Goal: Task Accomplishment & Management: Manage account settings

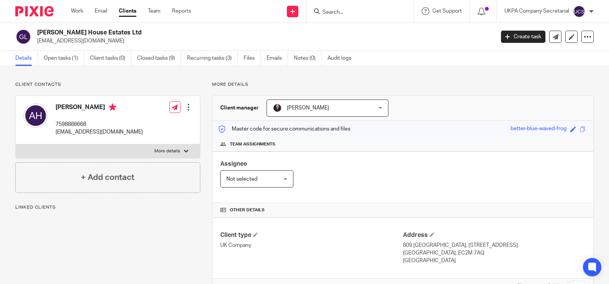
scroll to position [95, 0]
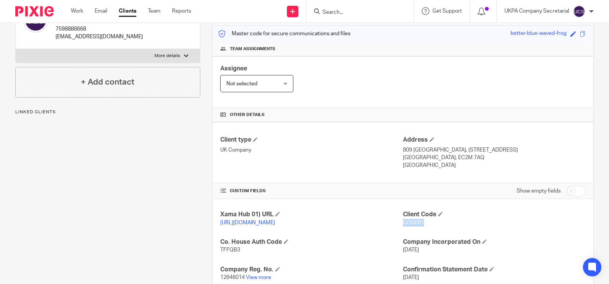
drag, startPoint x: 419, startPoint y: 222, endPoint x: 398, endPoint y: 222, distance: 21.1
click at [403, 222] on p "GOD001" at bounding box center [494, 223] width 183 height 8
copy span "GOD001"
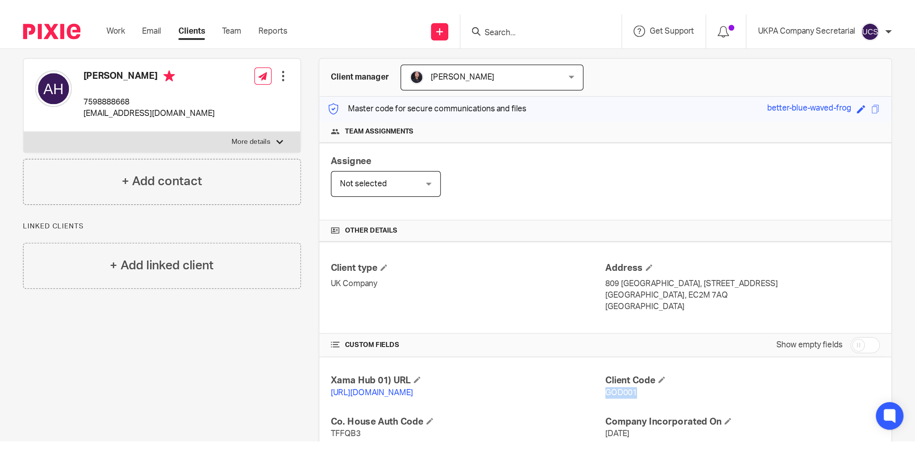
scroll to position [0, 0]
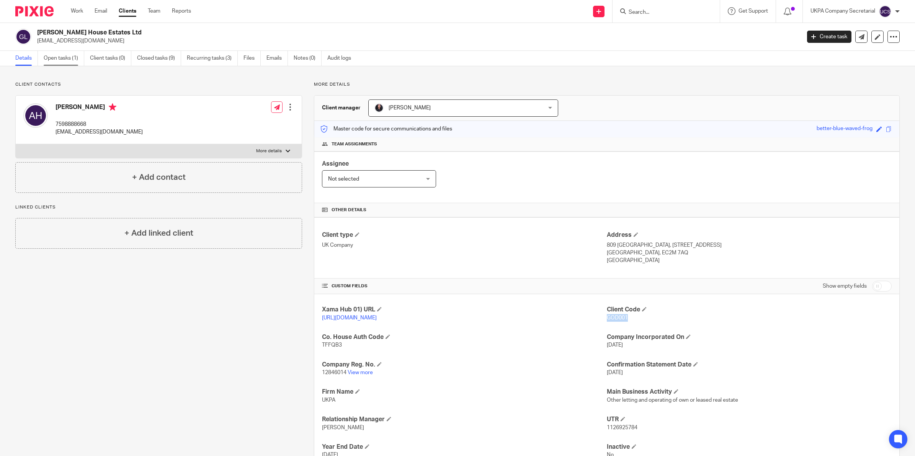
click at [50, 63] on link "Open tasks (1)" at bounding box center [64, 58] width 41 height 15
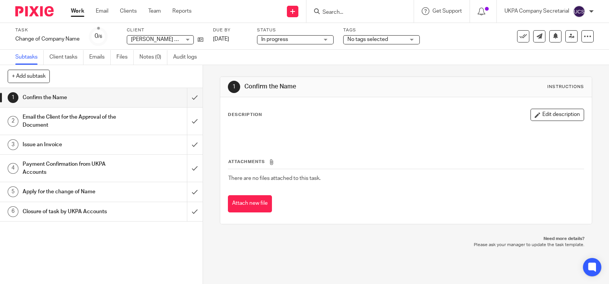
click at [327, 13] on input "Search" at bounding box center [356, 12] width 69 height 7
drag, startPoint x: 43, startPoint y: 16, endPoint x: 40, endPoint y: 9, distance: 8.0
click at [149, 38] on span "[PERSON_NAME] House Estates Ltd" at bounding box center [174, 39] width 87 height 5
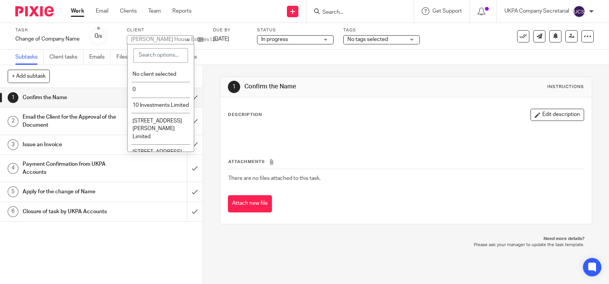
click at [227, 16] on div "Send new email Create task Add client Get Support Contact via email Check our d…" at bounding box center [406, 11] width 406 height 23
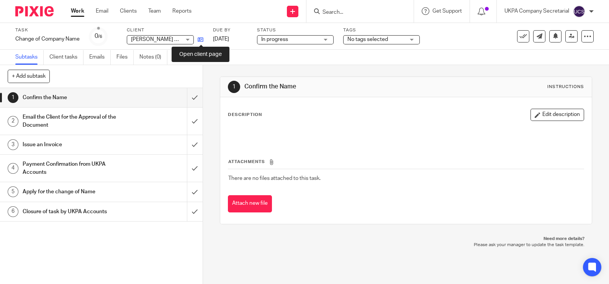
click at [199, 38] on icon at bounding box center [201, 40] width 6 height 6
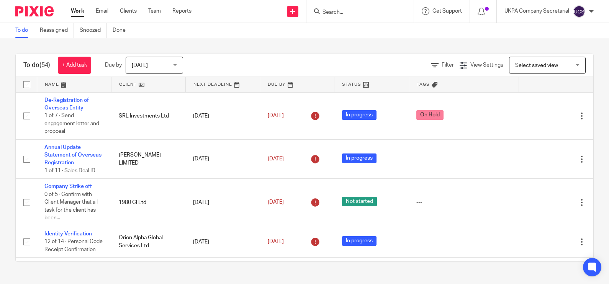
click at [323, 11] on input "Search" at bounding box center [356, 12] width 69 height 7
paste input "ANDREW DHUSHANTHA CONSULTING"
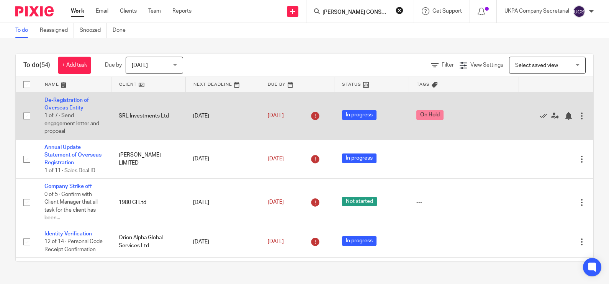
scroll to position [0, 28]
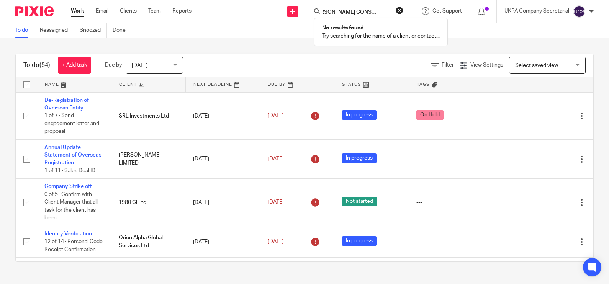
type input "ANDREW DHUSHANTHA CONSULTING"
click at [397, 11] on button "reset" at bounding box center [399, 11] width 8 height 8
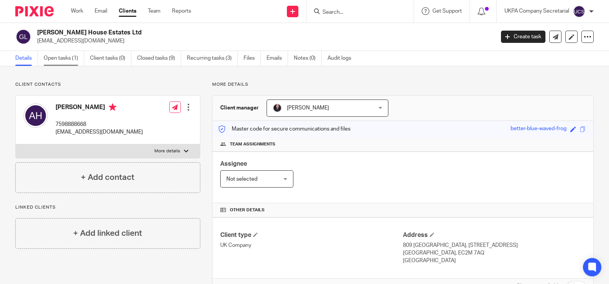
click at [52, 61] on link "Open tasks (1)" at bounding box center [64, 58] width 41 height 15
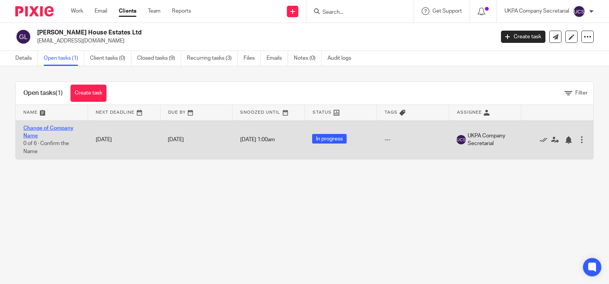
click at [36, 128] on link "Change of Company Name" at bounding box center [48, 132] width 50 height 13
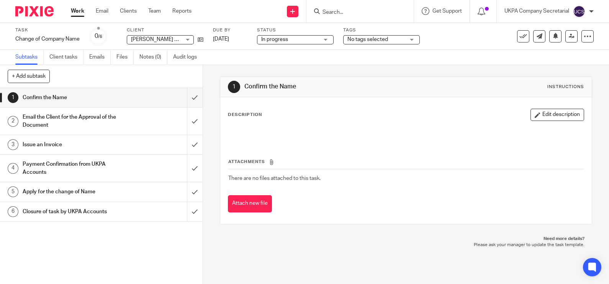
drag, startPoint x: 170, startPoint y: 41, endPoint x: 135, endPoint y: 132, distance: 97.3
click at [170, 41] on span "[PERSON_NAME] House Estates Ltd" at bounding box center [174, 39] width 87 height 5
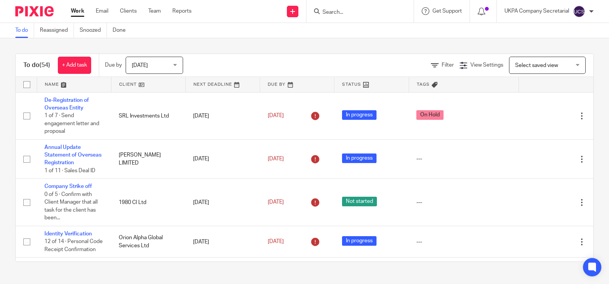
click at [331, 13] on input "Search" at bounding box center [356, 12] width 69 height 7
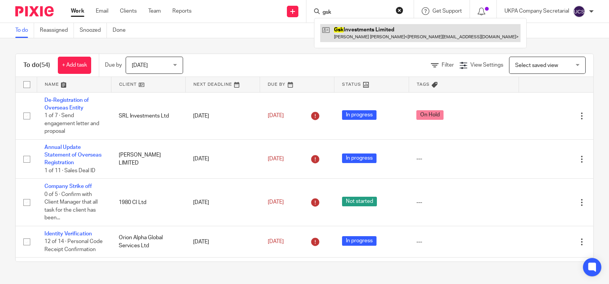
type input "gsk"
click at [354, 29] on link at bounding box center [420, 33] width 200 height 18
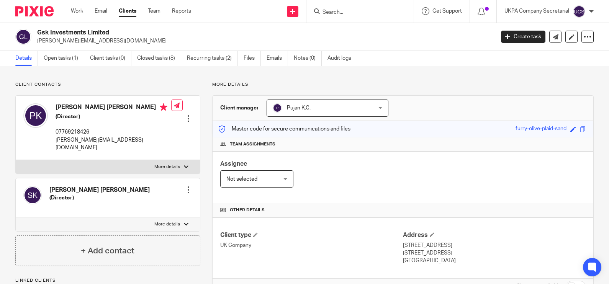
click at [48, 59] on link "Open tasks (1)" at bounding box center [64, 58] width 41 height 15
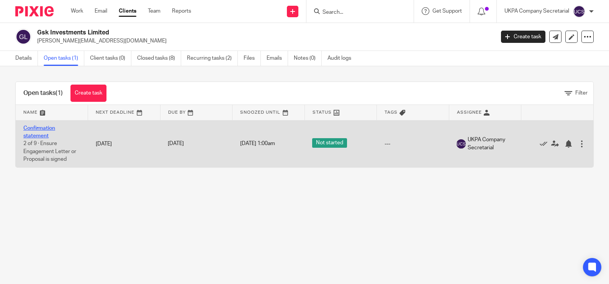
click at [35, 128] on link "Confirmation statement" at bounding box center [39, 132] width 32 height 13
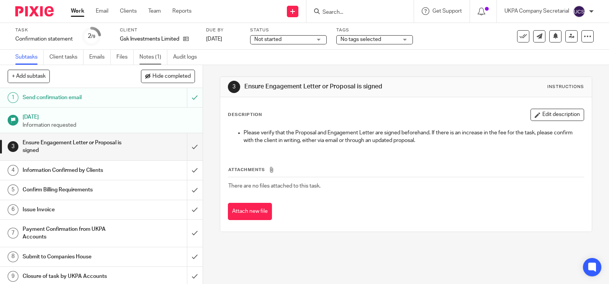
click at [147, 56] on link "Notes (1)" at bounding box center [153, 57] width 28 height 15
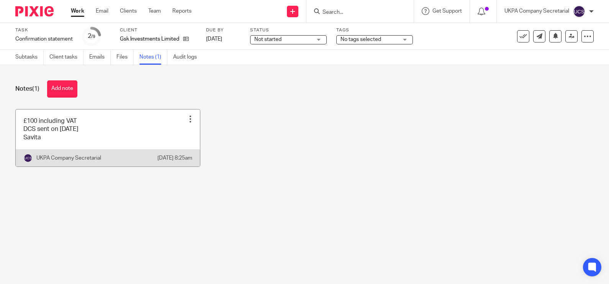
click at [186, 121] on div at bounding box center [190, 119] width 8 height 8
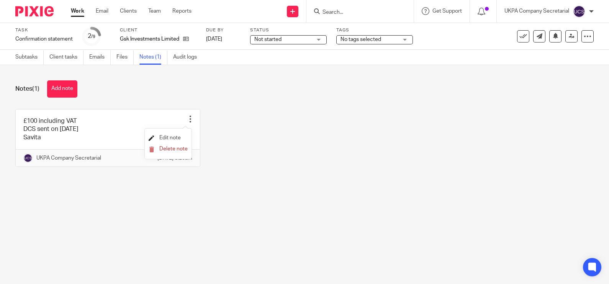
click at [173, 136] on span "Edit note" at bounding box center [169, 137] width 21 height 5
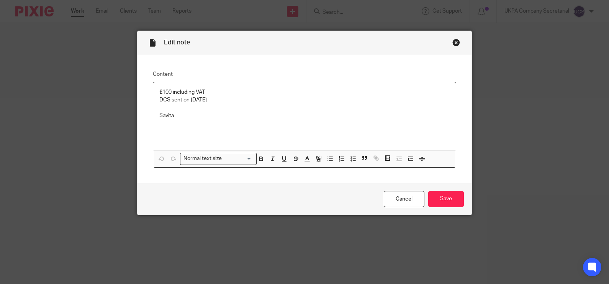
click at [191, 108] on p at bounding box center [304, 108] width 291 height 8
click at [445, 198] on input "Save" at bounding box center [446, 199] width 36 height 16
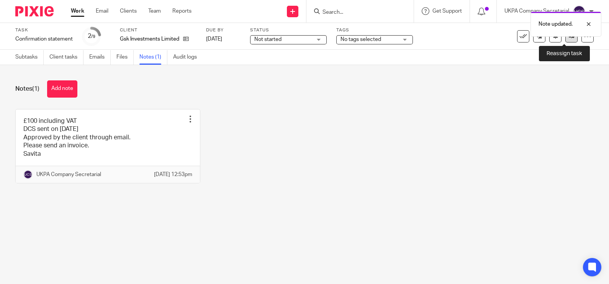
click at [568, 38] on icon at bounding box center [571, 36] width 6 height 6
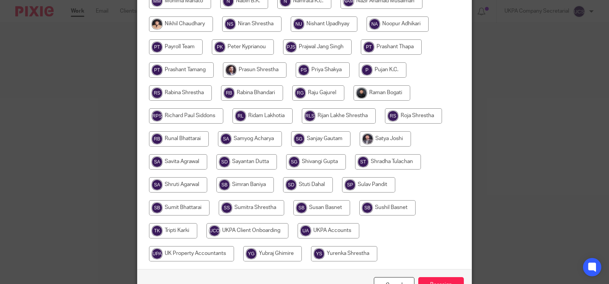
scroll to position [382, 0]
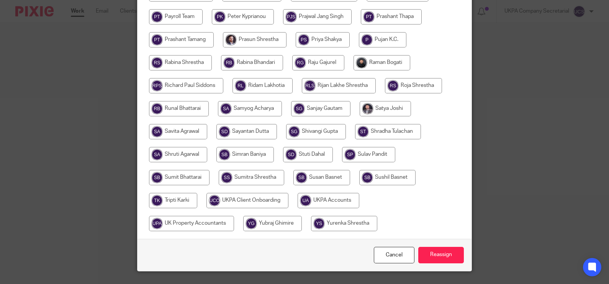
click at [332, 195] on input "radio" at bounding box center [328, 200] width 62 height 15
radio input "true"
click at [439, 255] on input "Reassign" at bounding box center [441, 255] width 46 height 16
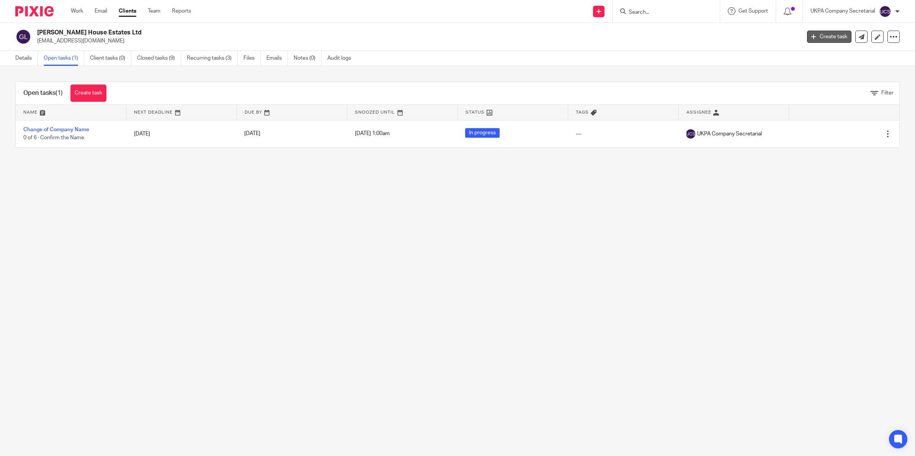
click at [811, 39] on link "Create task" at bounding box center [829, 37] width 44 height 12
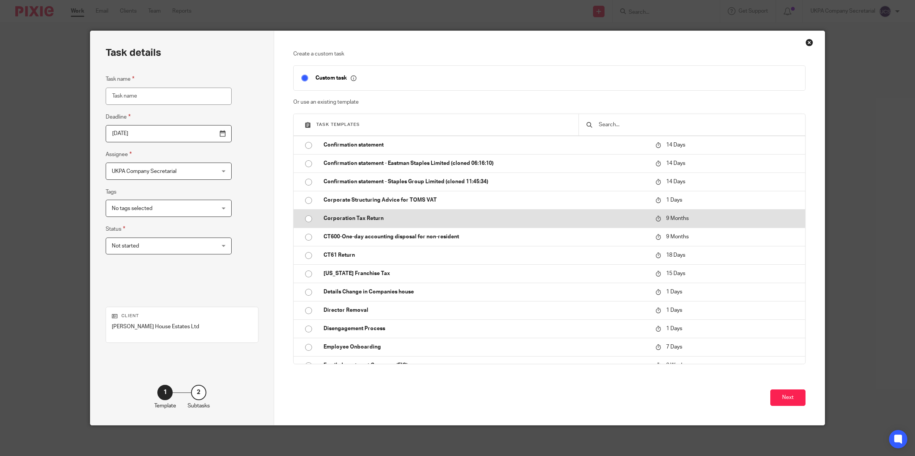
scroll to position [479, 0]
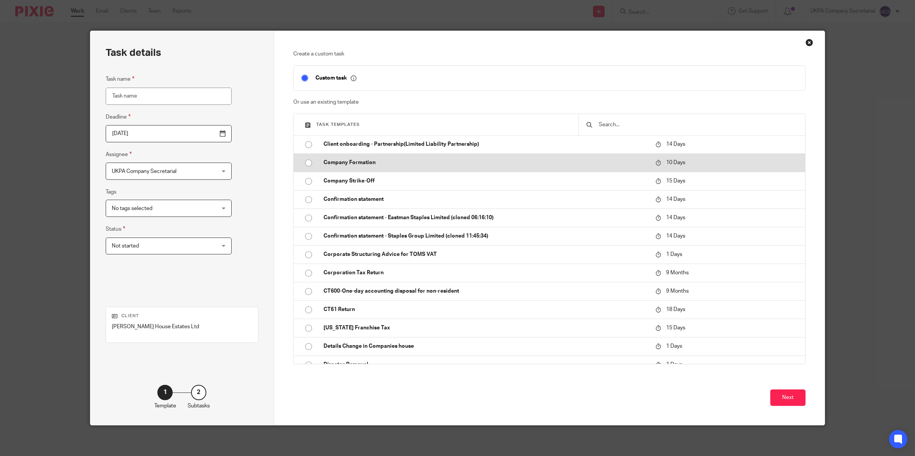
click at [307, 163] on input "radio" at bounding box center [308, 163] width 15 height 15
type input "[DATE]"
type input "Company Formation"
checkbox input "false"
radio input "false"
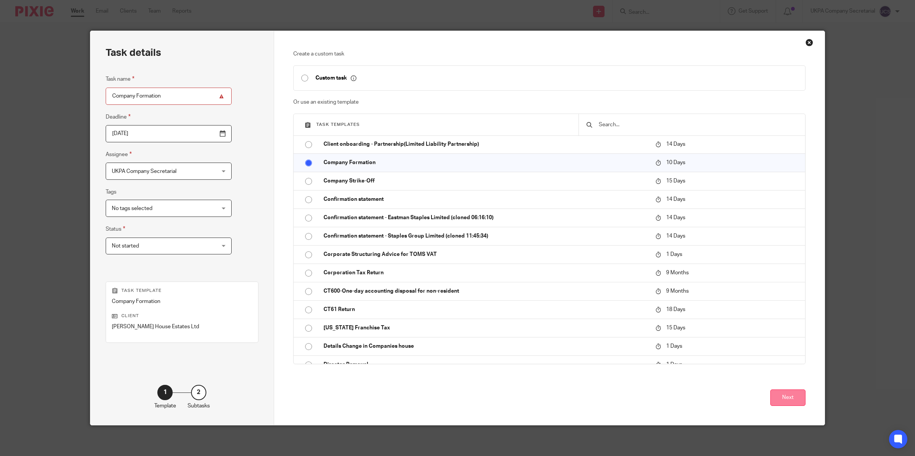
click at [785, 394] on button "Next" at bounding box center [787, 398] width 35 height 16
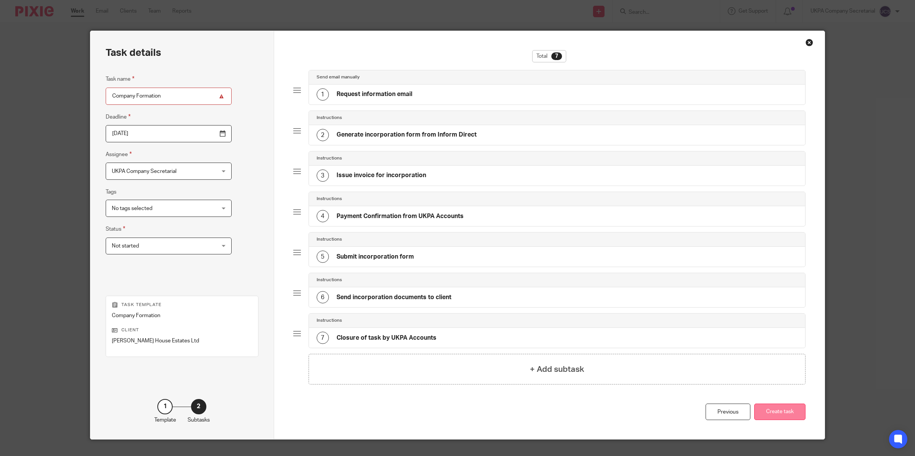
click at [778, 412] on button "Create task" at bounding box center [779, 412] width 51 height 16
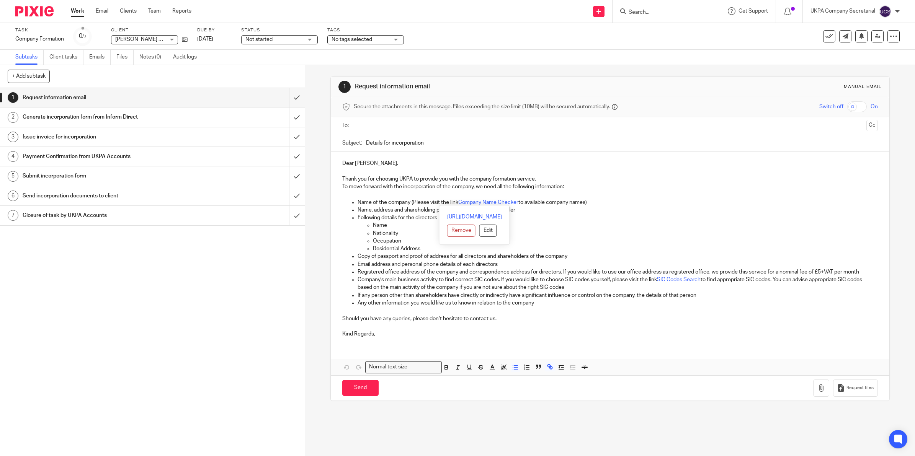
drag, startPoint x: 592, startPoint y: 201, endPoint x: 351, endPoint y: 200, distance: 241.6
click at [351, 200] on ul "Name of the company (Please visit the link Company Name Checker to available co…" at bounding box center [610, 253] width 536 height 109
copy p "Name of the company (Please visit the link Company Name Checker to available co…"
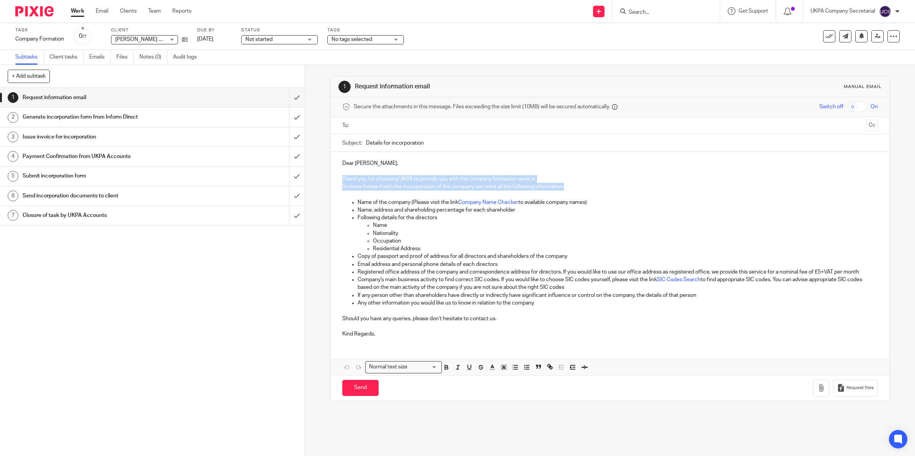
drag, startPoint x: 340, startPoint y: 178, endPoint x: 573, endPoint y: 188, distance: 233.3
click at [573, 188] on div "Dear Abdi, Thank you for choosing UKPA to provide you with the company formatio…" at bounding box center [610, 248] width 559 height 192
copy div "Thank you for choosing UKPA to provide you with the company formation service. …"
drag, startPoint x: 354, startPoint y: 201, endPoint x: 593, endPoint y: 200, distance: 238.9
click at [593, 200] on p "Name of the company (Please visit the link Company Name Checker to available co…" at bounding box center [618, 203] width 520 height 8
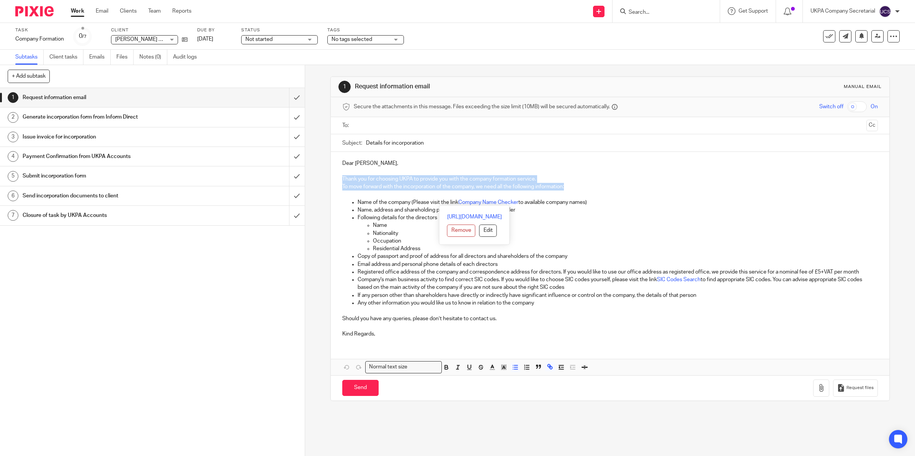
copy p "Name of the company (Please visit the link Company Name Checker to available co…"
drag, startPoint x: 500, startPoint y: 278, endPoint x: 598, endPoint y: 290, distance: 99.1
click at [598, 290] on p "Company's main business activity to find correct SIC codes. If you would like t…" at bounding box center [618, 284] width 520 height 16
copy p "If you would like to choose SIC codes yourself, please visit the link SIC Codes…"
drag, startPoint x: 354, startPoint y: 199, endPoint x: 589, endPoint y: 201, distance: 234.3
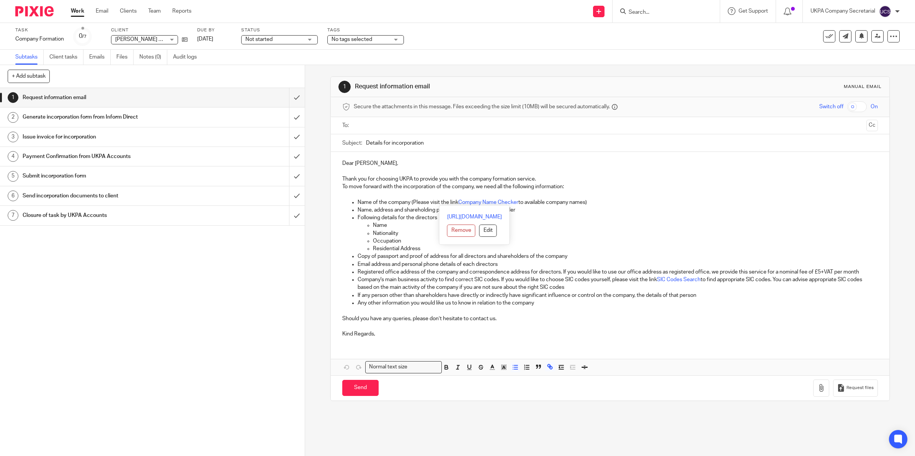
click at [589, 201] on p "Name of the company (Please visit the link Company Name Checker to available co…" at bounding box center [618, 203] width 520 height 8
copy p "Name of the company (Please visit the link Company Name Checker to available co…"
drag, startPoint x: 500, startPoint y: 280, endPoint x: 590, endPoint y: 291, distance: 90.6
click at [590, 291] on div "Dear Abdi, Thank you for choosing UKPA to provide you with the company formatio…" at bounding box center [610, 264] width 559 height 224
copy p "If you would like to choose SIC codes yourself, please visit the link SIC Codes…"
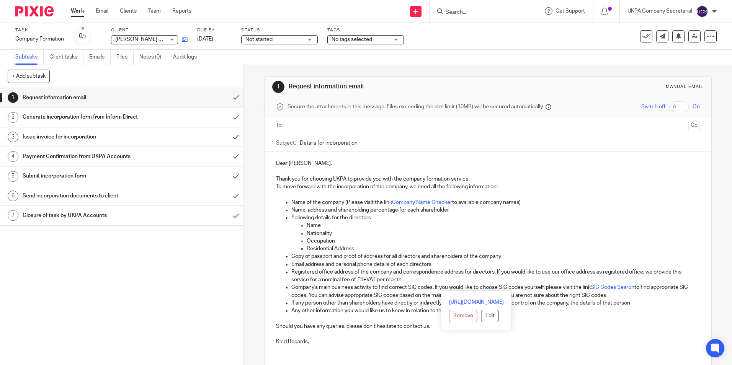
drag, startPoint x: 824, startPoint y: 1, endPoint x: 185, endPoint y: 40, distance: 639.8
click at [185, 40] on icon at bounding box center [185, 40] width 6 height 6
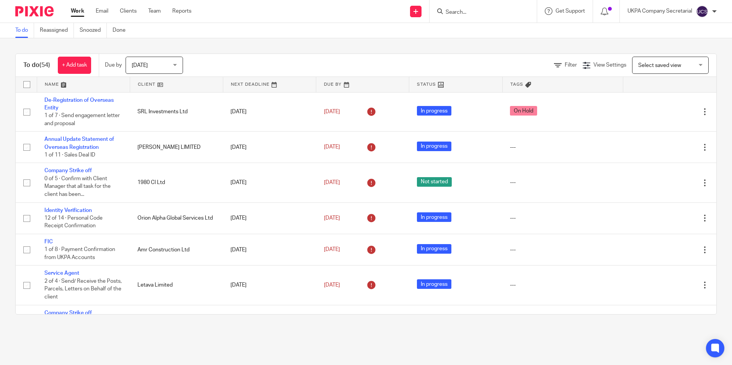
click at [491, 7] on form at bounding box center [486, 12] width 82 height 10
click at [485, 15] on input "Search" at bounding box center [479, 12] width 69 height 7
paste input "Mercy Manchester SPV 1 Limited"
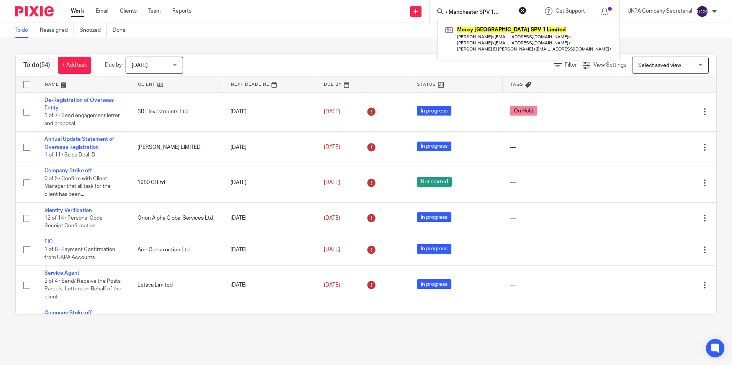
type input "Mercy Manchester SPV 1 Limited"
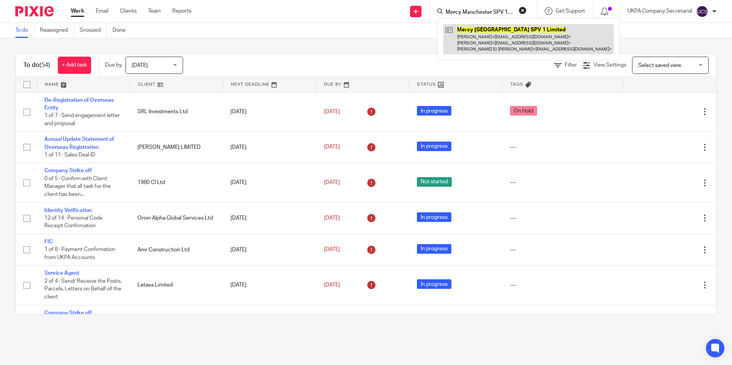
click at [482, 29] on link at bounding box center [528, 39] width 170 height 30
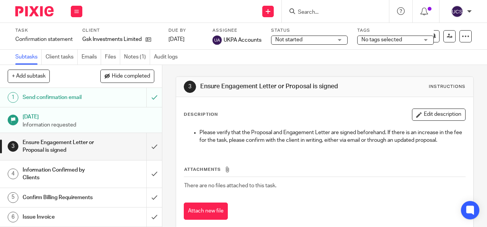
paste input "KYNDRED CAPITAL LIMITED"
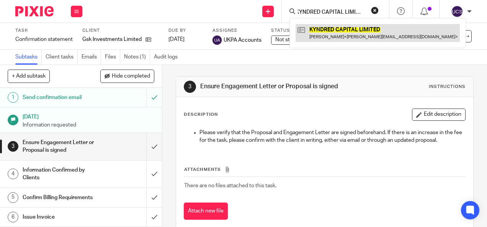
type input "KYNDRED CAPITAL LIMITED"
click at [323, 26] on link at bounding box center [378, 33] width 164 height 18
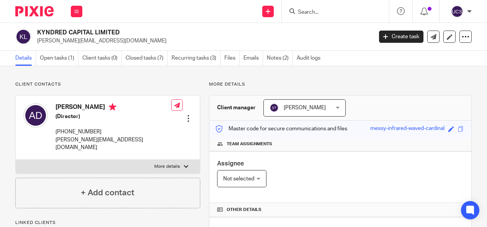
click at [57, 56] on link "Open tasks (1)" at bounding box center [59, 58] width 39 height 15
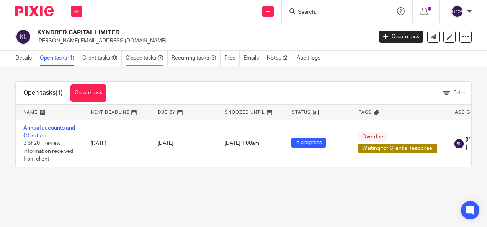
click at [140, 56] on link "Closed tasks (7)" at bounding box center [147, 58] width 42 height 15
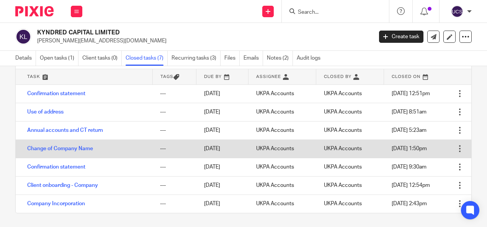
scroll to position [37, 0]
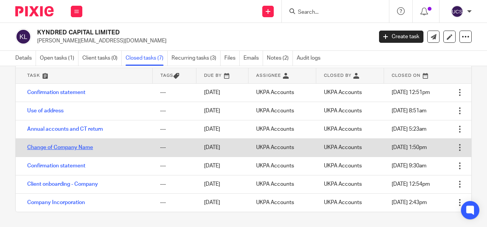
click at [45, 145] on link "Change of Company Name" at bounding box center [60, 147] width 66 height 5
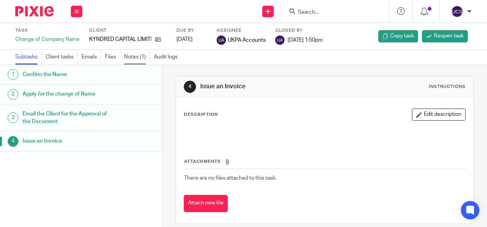
click at [130, 59] on link "Notes (1)" at bounding box center [137, 57] width 26 height 15
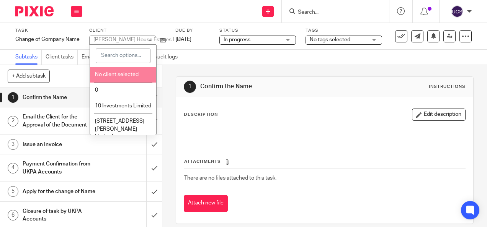
click at [301, 11] on input "Search" at bounding box center [331, 12] width 69 height 7
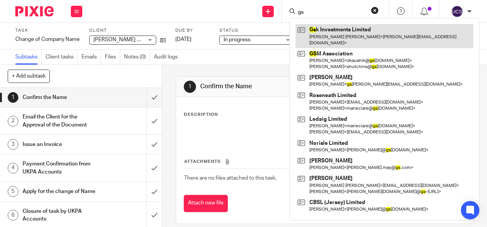
type input "gs"
click at [331, 31] on link at bounding box center [385, 36] width 178 height 24
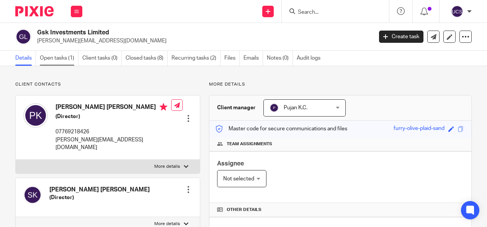
click at [50, 61] on link "Open tasks (1)" at bounding box center [59, 58] width 39 height 15
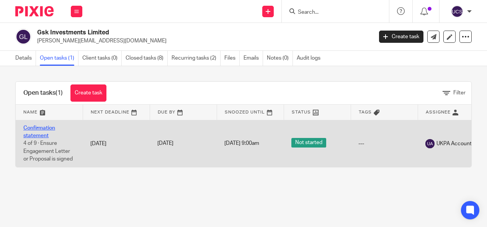
click at [30, 126] on link "Confirmation statement" at bounding box center [39, 132] width 32 height 13
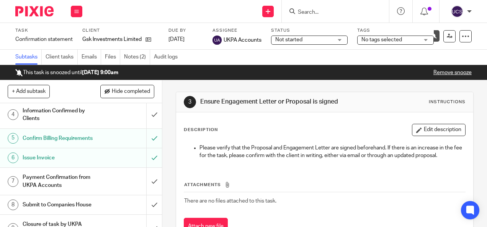
scroll to position [77, 0]
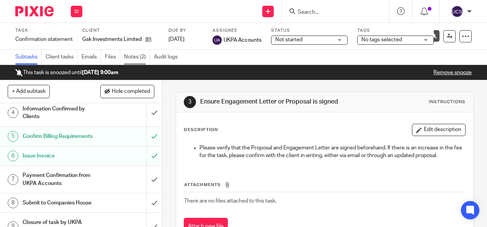
click at [132, 62] on link "Notes (2)" at bounding box center [137, 57] width 26 height 15
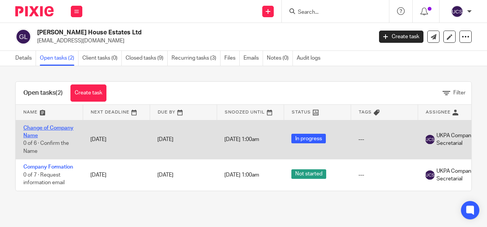
click at [40, 126] on link "Change of Company Name" at bounding box center [48, 132] width 50 height 13
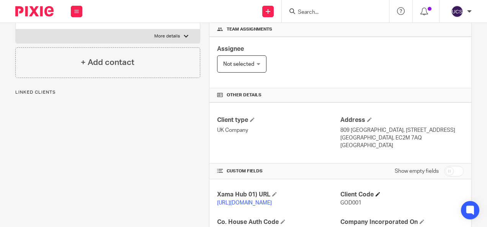
scroll to position [153, 0]
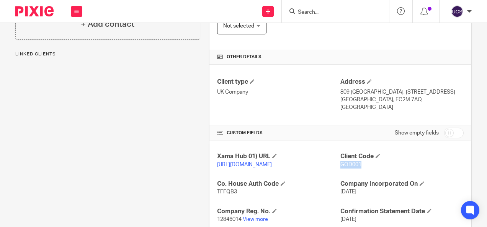
drag, startPoint x: 357, startPoint y: 162, endPoint x: 338, endPoint y: 172, distance: 21.6
click at [340, 169] on div "Client Code GOD001" at bounding box center [401, 161] width 123 height 16
copy span "GOD001"
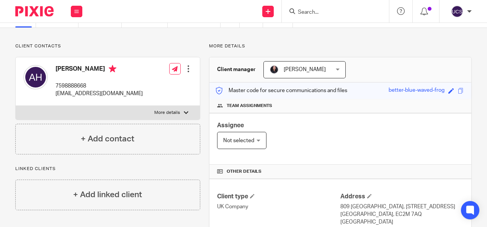
scroll to position [0, 0]
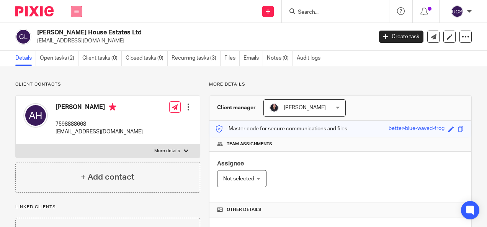
click at [76, 15] on button at bounding box center [76, 11] width 11 height 11
click at [43, 7] on img at bounding box center [34, 11] width 38 height 10
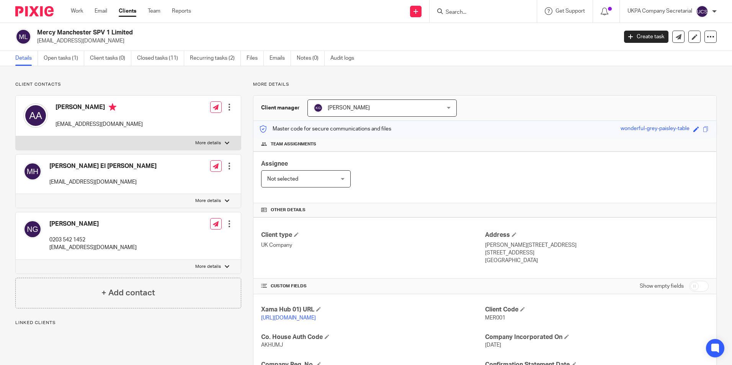
click at [51, 57] on link "Open tasks (1)" at bounding box center [64, 58] width 41 height 15
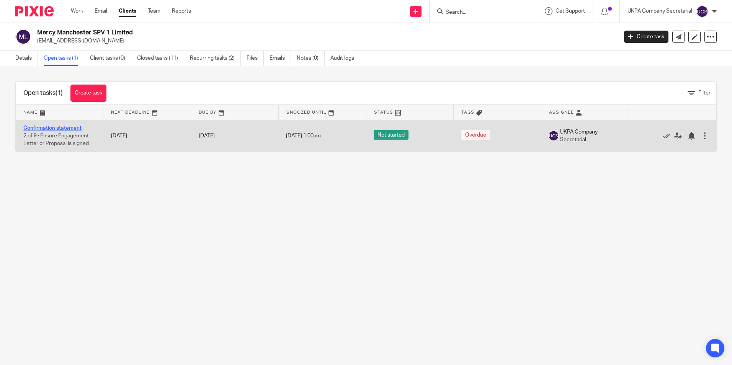
click at [52, 127] on link "Confirmation statement" at bounding box center [52, 128] width 58 height 5
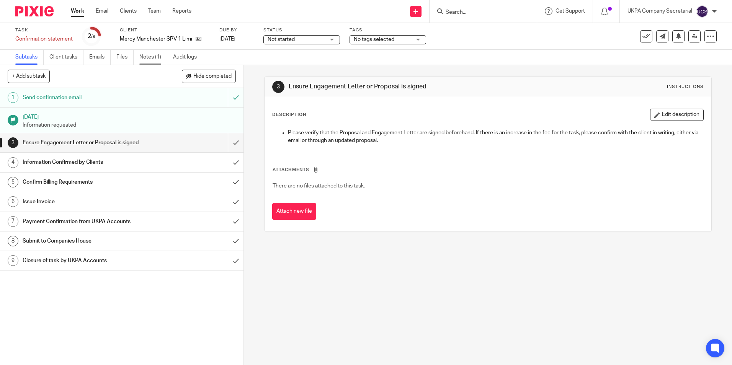
click at [149, 55] on link "Notes (1)" at bounding box center [153, 57] width 28 height 15
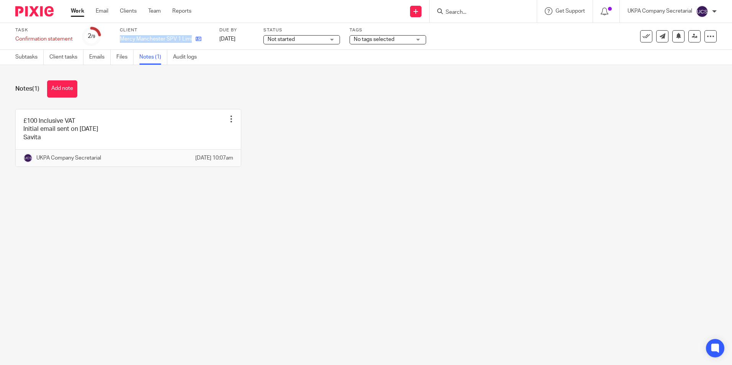
drag, startPoint x: 121, startPoint y: 38, endPoint x: 192, endPoint y: 38, distance: 70.8
click at [192, 38] on div "Mercy Manchester SPV 1 Limited" at bounding box center [165, 39] width 90 height 8
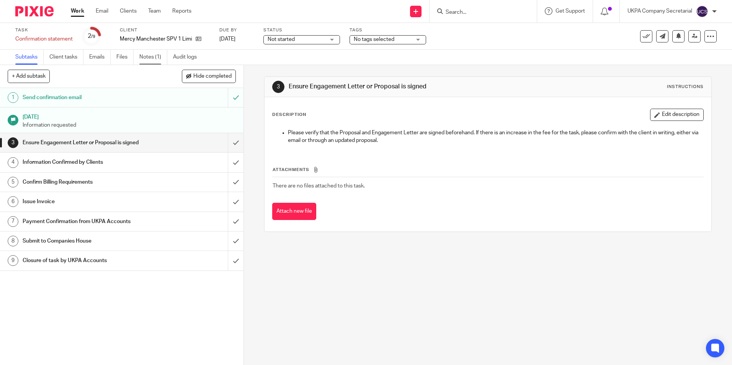
click at [155, 61] on link "Notes (1)" at bounding box center [153, 57] width 28 height 15
click at [172, 41] on p "Mercy Manchester SPV 1 Limited" at bounding box center [156, 39] width 72 height 8
click at [196, 39] on icon at bounding box center [199, 39] width 6 height 6
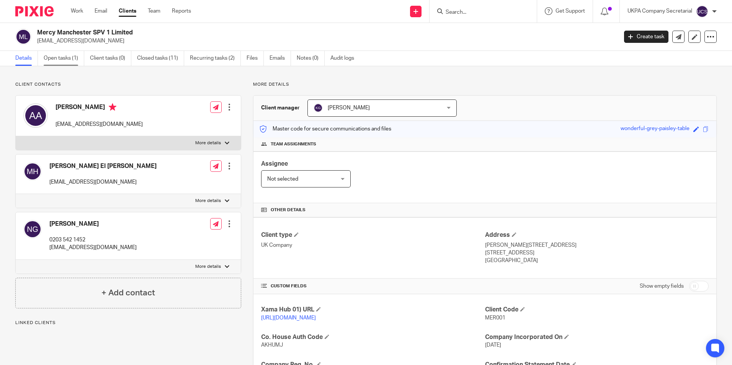
click at [51, 61] on link "Open tasks (1)" at bounding box center [64, 58] width 41 height 15
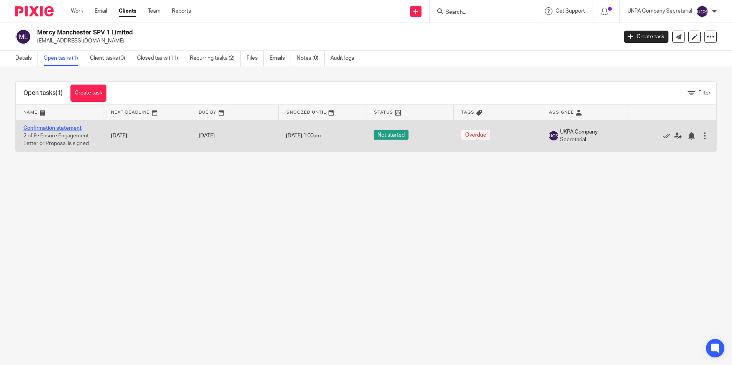
click at [47, 127] on link "Confirmation statement" at bounding box center [52, 128] width 58 height 5
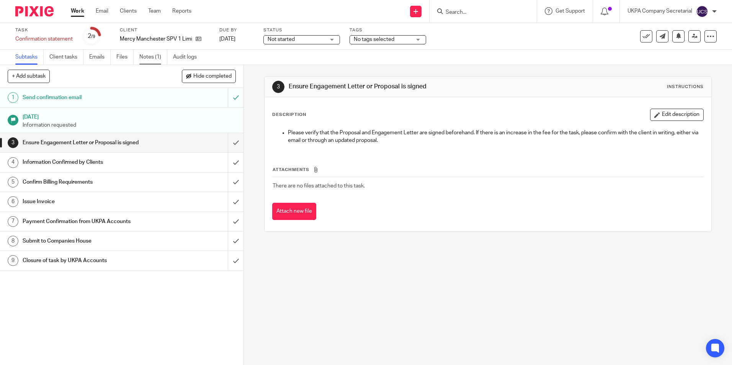
click at [155, 54] on link "Notes (1)" at bounding box center [153, 57] width 28 height 15
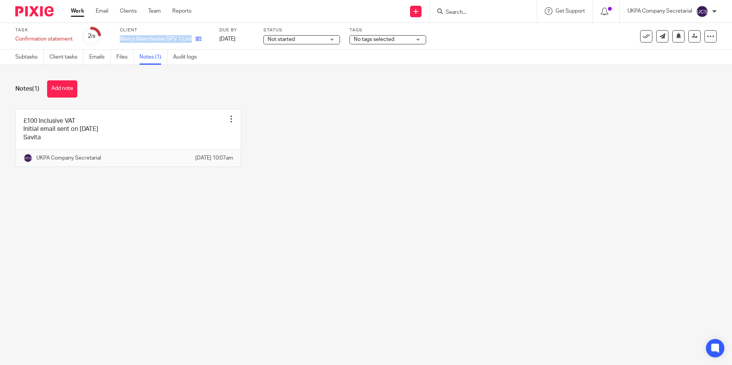
drag, startPoint x: 118, startPoint y: 39, endPoint x: 193, endPoint y: 40, distance: 74.3
click at [193, 40] on div "Task Confirmation statement Save Confirmation statement 2 /9 Client Mercy Manch…" at bounding box center [307, 36] width 585 height 18
copy div "Mercy Manchester SPV 1 Limited"
click at [198, 40] on icon at bounding box center [199, 39] width 6 height 6
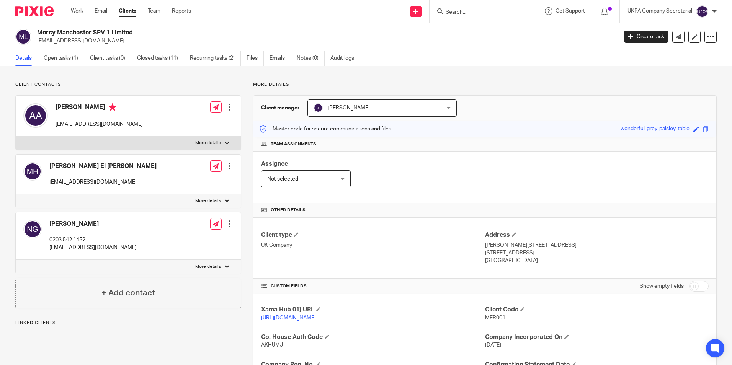
scroll to position [153, 0]
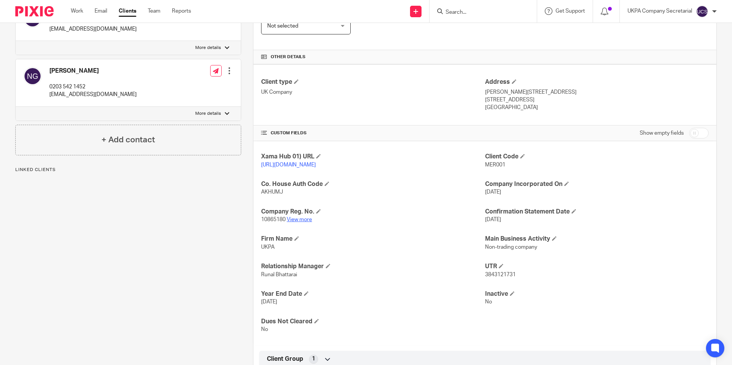
click at [291, 222] on link "View more" at bounding box center [299, 219] width 25 height 5
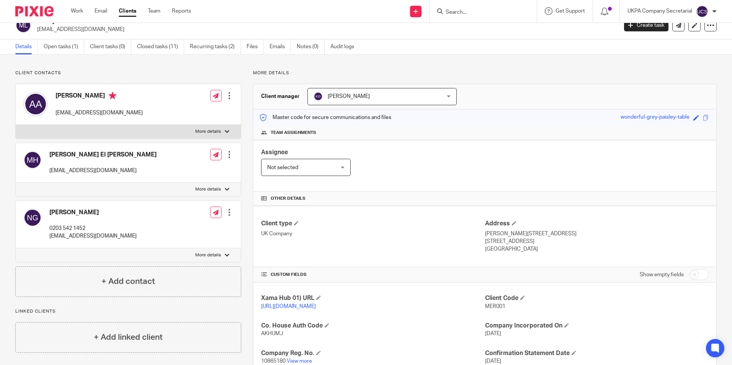
scroll to position [0, 0]
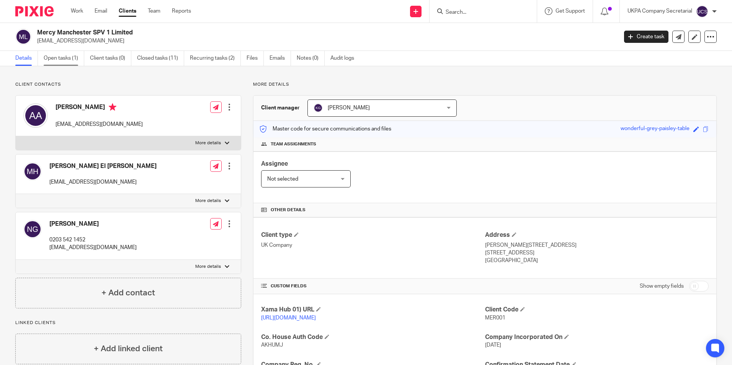
click at [62, 58] on link "Open tasks (1)" at bounding box center [64, 58] width 41 height 15
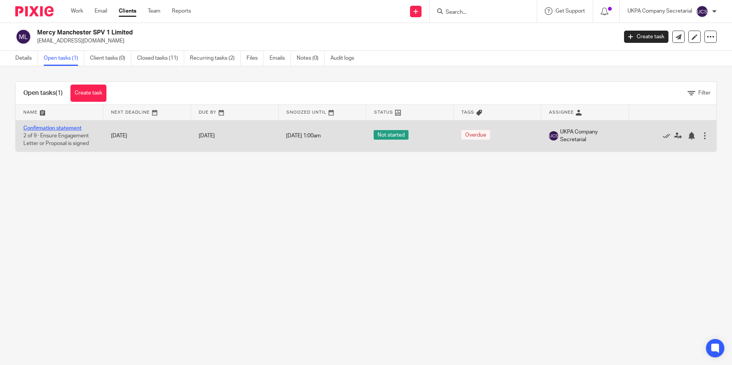
click at [66, 127] on link "Confirmation statement" at bounding box center [52, 128] width 58 height 5
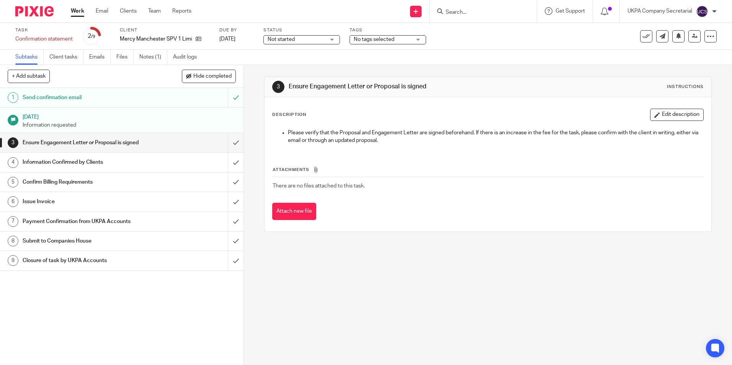
click at [331, 40] on div "Not started Not started" at bounding box center [301, 39] width 77 height 9
click at [391, 59] on div "Subtasks Client tasks Emails Files Notes (1) Audit logs" at bounding box center [366, 57] width 732 height 15
drag, startPoint x: 118, startPoint y: 38, endPoint x: 135, endPoint y: 39, distance: 16.9
click at [135, 39] on div "Task Confirmation statement Save Confirmation statement 2 /9 Client Mercy Manch…" at bounding box center [307, 36] width 585 height 18
drag, startPoint x: 135, startPoint y: 39, endPoint x: 130, endPoint y: 38, distance: 5.1
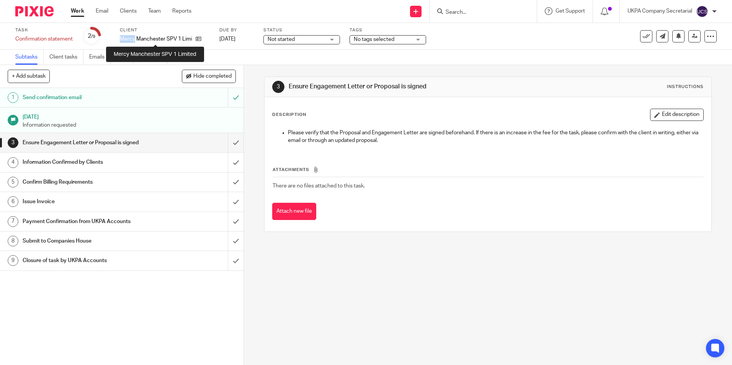
copy p "Mercy"
click at [152, 62] on link "Notes (1)" at bounding box center [153, 57] width 28 height 15
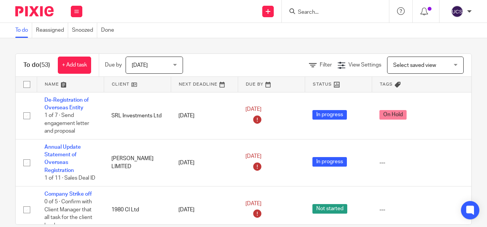
click at [299, 11] on input "Search" at bounding box center [331, 12] width 69 height 7
click at [299, 10] on input "Search" at bounding box center [331, 12] width 69 height 7
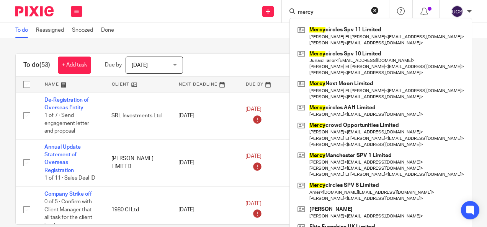
drag, startPoint x: 321, startPoint y: 11, endPoint x: 300, endPoint y: 9, distance: 20.8
click at [300, 9] on input "mercy" at bounding box center [331, 12] width 69 height 7
paste input "Mercy Manchester SPV 1 Limited"
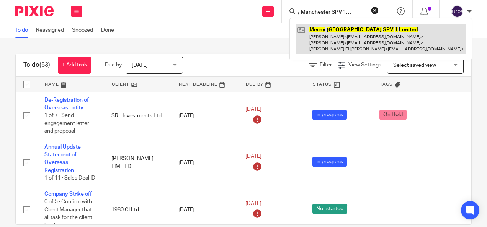
type input "Mercy Manchester SPV 1 Limited"
click at [320, 29] on link at bounding box center [381, 39] width 170 height 30
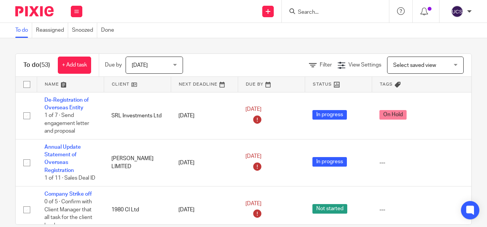
click at [302, 8] on form at bounding box center [338, 12] width 82 height 10
click at [310, 13] on input "Search" at bounding box center [331, 12] width 69 height 7
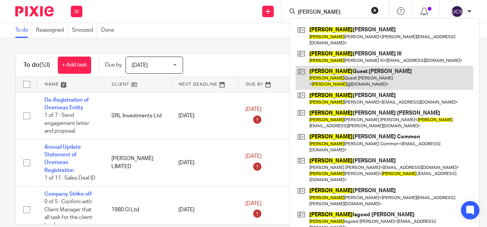
type input "james"
click at [360, 66] on link at bounding box center [385, 78] width 178 height 24
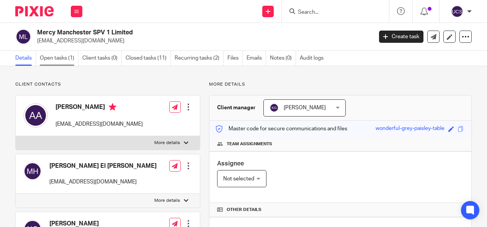
click at [54, 57] on link "Open tasks (1)" at bounding box center [59, 58] width 39 height 15
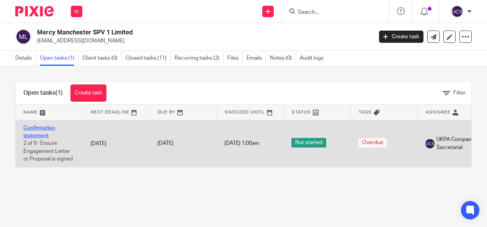
click at [30, 127] on link "Confirmation statement" at bounding box center [39, 132] width 32 height 13
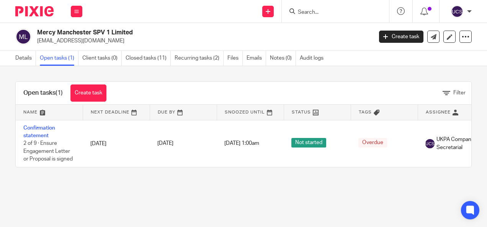
click at [148, 60] on link "Closed tasks (11)" at bounding box center [148, 58] width 45 height 15
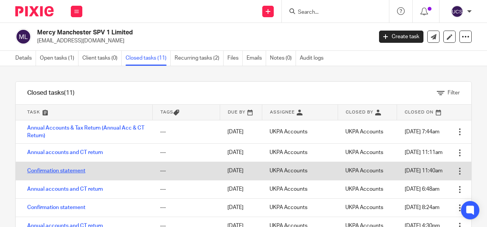
click at [65, 169] on link "Confirmation statement" at bounding box center [56, 170] width 58 height 5
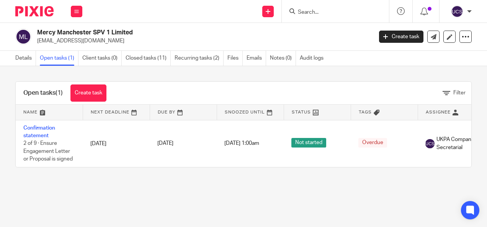
drag, startPoint x: 97, startPoint y: 41, endPoint x: 34, endPoint y: 39, distance: 62.4
click at [34, 39] on div "Mercy Manchester SPV 1 Limited [EMAIL_ADDRESS][DOMAIN_NAME]" at bounding box center [191, 37] width 352 height 16
copy p "[EMAIL_ADDRESS][DOMAIN_NAME]"
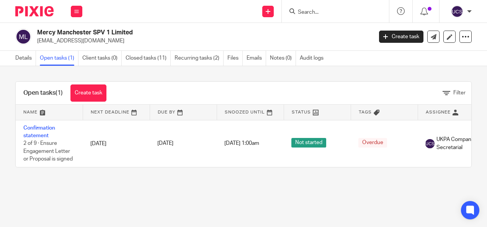
drag, startPoint x: 138, startPoint y: 29, endPoint x: 36, endPoint y: 28, distance: 101.8
click at [36, 28] on div "Mercy Manchester SPV 1 Limited [EMAIL_ADDRESS][DOMAIN_NAME] Create task Update …" at bounding box center [243, 37] width 487 height 28
copy h2 "Mercy Manchester SPV 1 Limited"
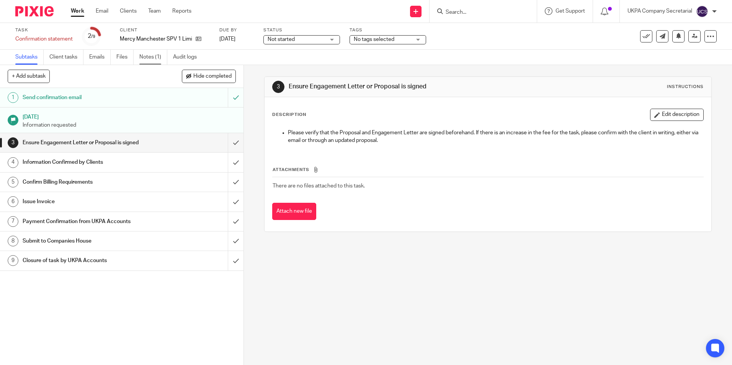
click at [147, 57] on link "Notes (1)" at bounding box center [153, 57] width 28 height 15
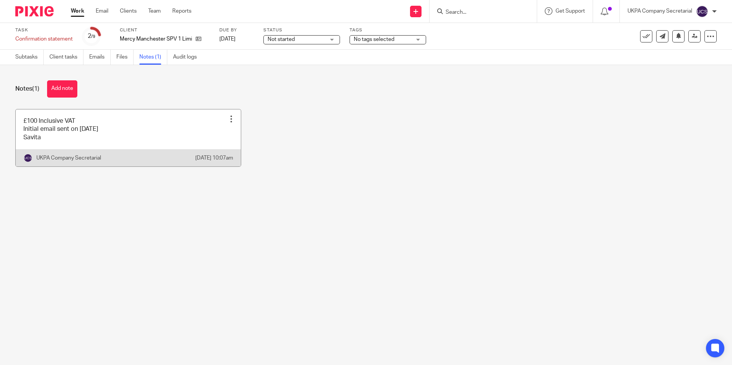
click at [227, 119] on div at bounding box center [231, 119] width 8 height 8
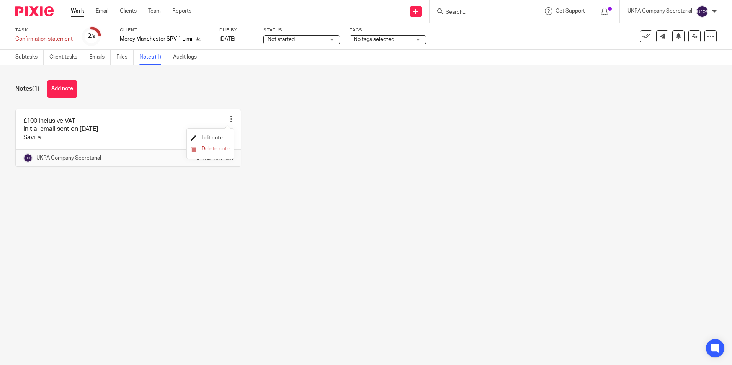
click at [218, 137] on span "Edit note" at bounding box center [211, 137] width 21 height 5
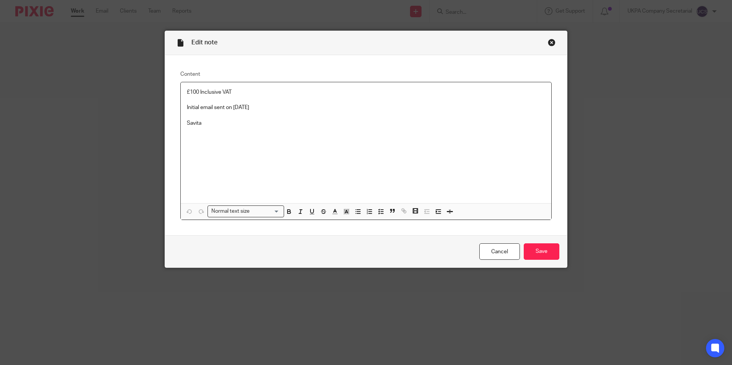
click at [239, 115] on p at bounding box center [366, 116] width 358 height 8
click at [204, 114] on p "Client initated" at bounding box center [366, 116] width 358 height 8
click at [232, 117] on p "Client initiated" at bounding box center [366, 116] width 358 height 8
drag, startPoint x: 265, startPoint y: 107, endPoint x: 178, endPoint y: 90, distance: 88.6
click at [181, 90] on div "£100 Inclusive VAT Initial email sent on 14.07.2025 Client initiated the strike…" at bounding box center [366, 142] width 371 height 121
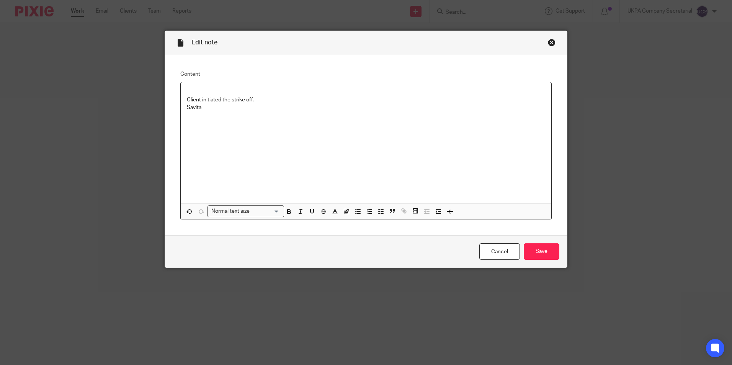
click at [265, 100] on p "Client initiated the strike off." at bounding box center [366, 100] width 358 height 8
click at [536, 249] on input "Save" at bounding box center [542, 251] width 36 height 16
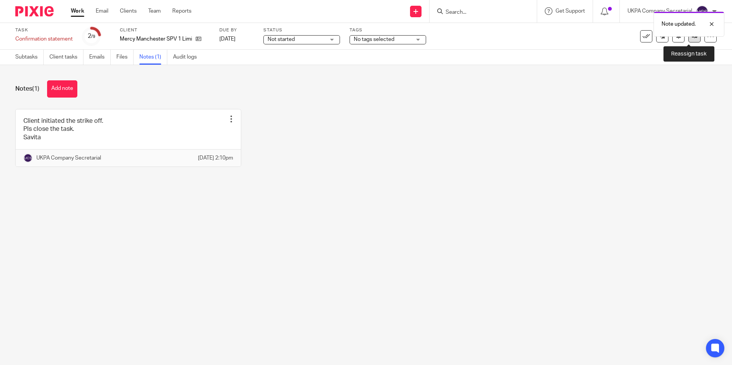
click at [692, 37] on icon at bounding box center [695, 36] width 6 height 6
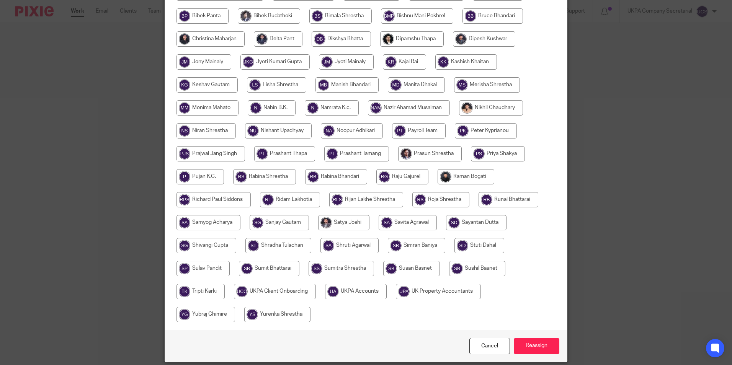
scroll to position [227, 0]
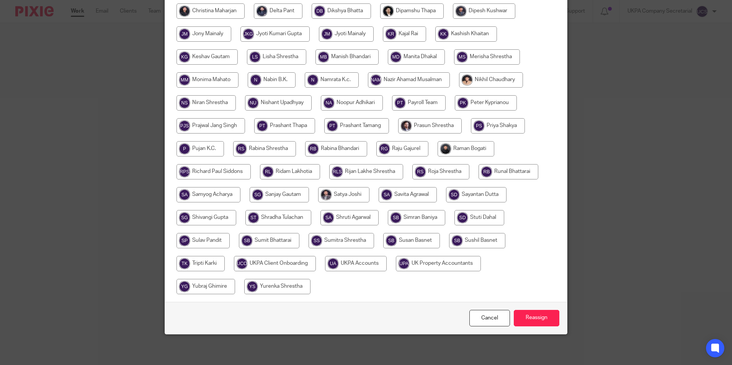
click at [365, 262] on input "radio" at bounding box center [356, 263] width 62 height 15
radio input "true"
click at [519, 322] on input "Reassign" at bounding box center [537, 318] width 46 height 16
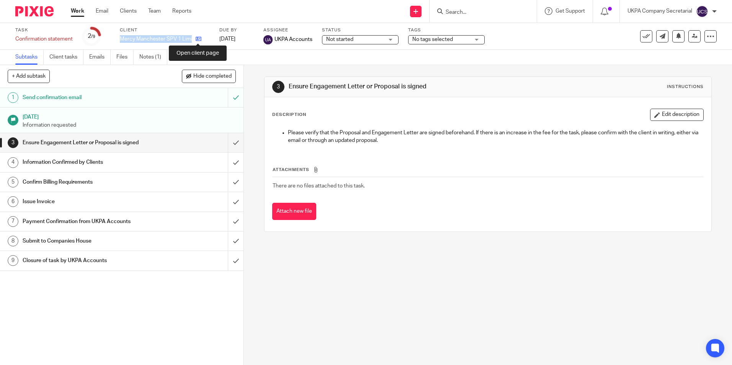
drag, startPoint x: 119, startPoint y: 38, endPoint x: 198, endPoint y: 38, distance: 79.2
click at [198, 38] on div "Task Confirmation statement Save Confirmation statement 2 /9 Client Mercy Manch…" at bounding box center [307, 36] width 585 height 18
copy div "Mercy Manchester SPV 1 Limited"
click at [144, 56] on link "Notes (1)" at bounding box center [153, 57] width 28 height 15
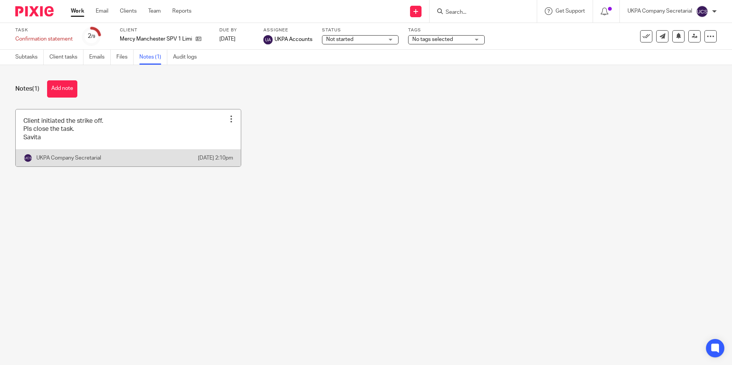
click at [229, 120] on div at bounding box center [231, 119] width 8 height 8
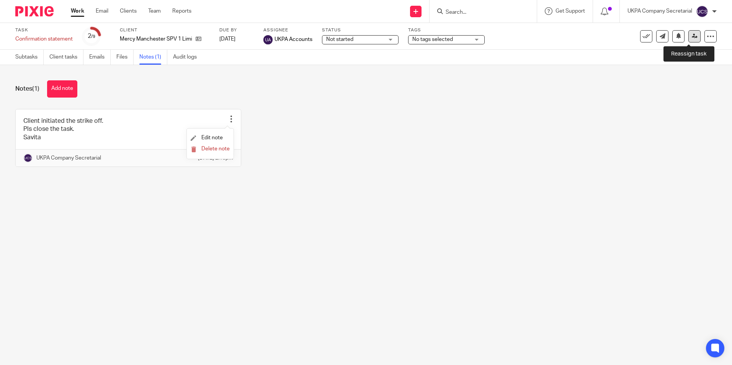
click at [692, 38] on icon at bounding box center [695, 36] width 6 height 6
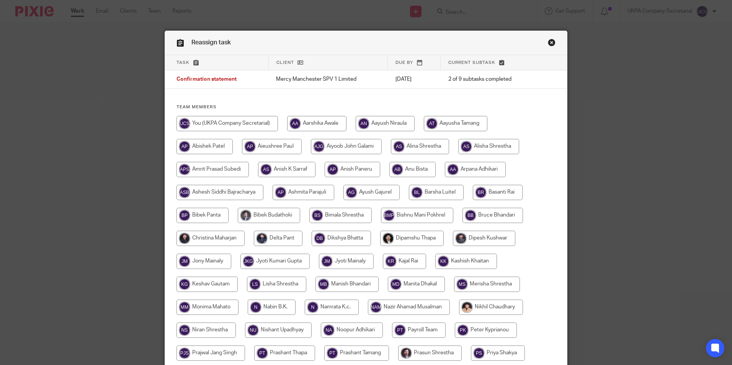
click at [551, 39] on link "Close this dialog window" at bounding box center [552, 44] width 8 height 10
click at [548, 43] on link "Close this dialog window" at bounding box center [552, 44] width 8 height 10
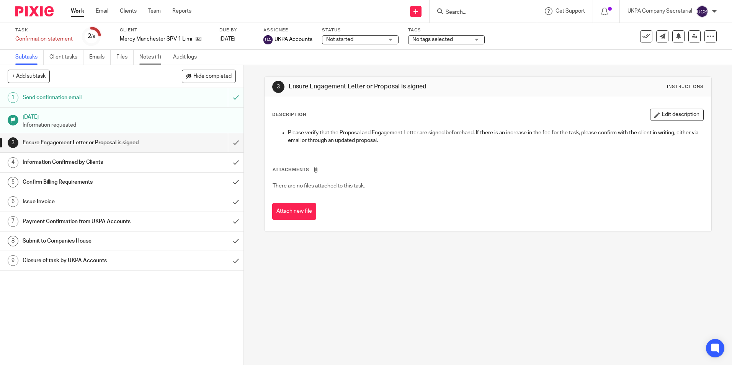
click at [145, 54] on link "Notes (1)" at bounding box center [153, 57] width 28 height 15
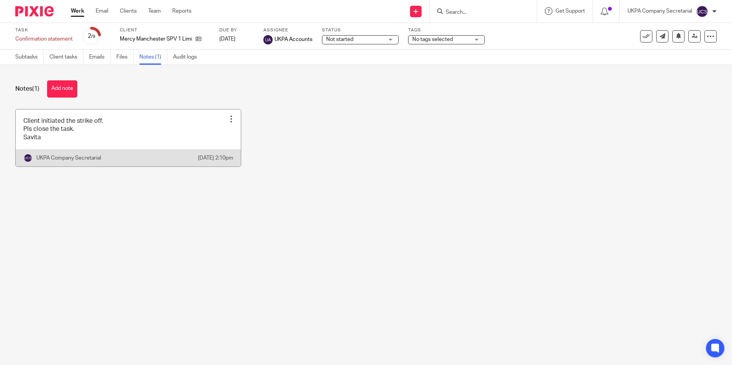
click at [230, 118] on div at bounding box center [231, 119] width 8 height 8
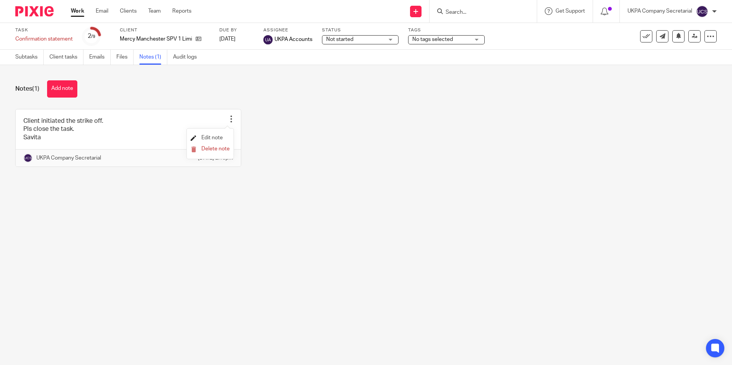
click at [214, 137] on span "Edit note" at bounding box center [211, 137] width 21 height 5
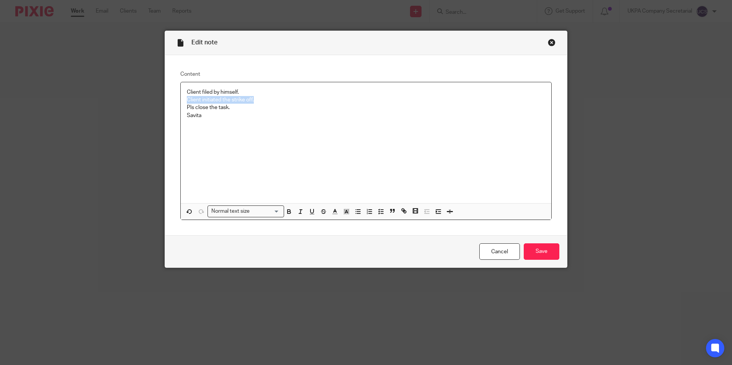
drag, startPoint x: 261, startPoint y: 101, endPoint x: 173, endPoint y: 100, distance: 87.7
click at [173, 100] on div "Content Client filed by himself. Client initiated the strike off. Pls close the…" at bounding box center [366, 145] width 402 height 181
click at [547, 255] on input "Save" at bounding box center [542, 251] width 36 height 16
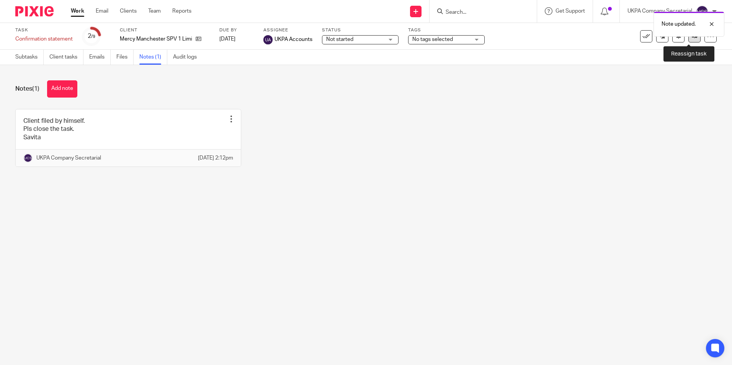
click at [688, 41] on link at bounding box center [694, 36] width 12 height 12
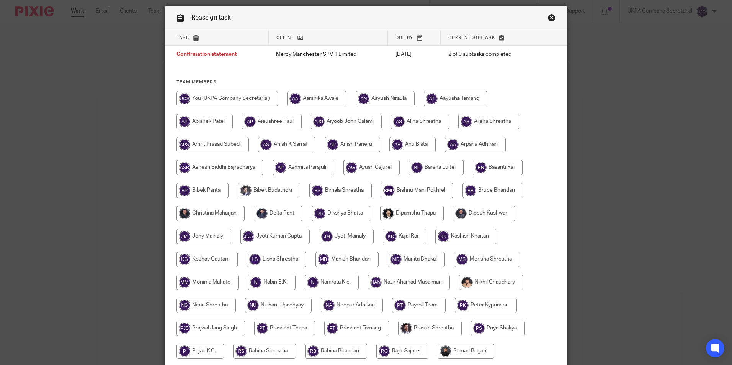
scroll to position [38, 0]
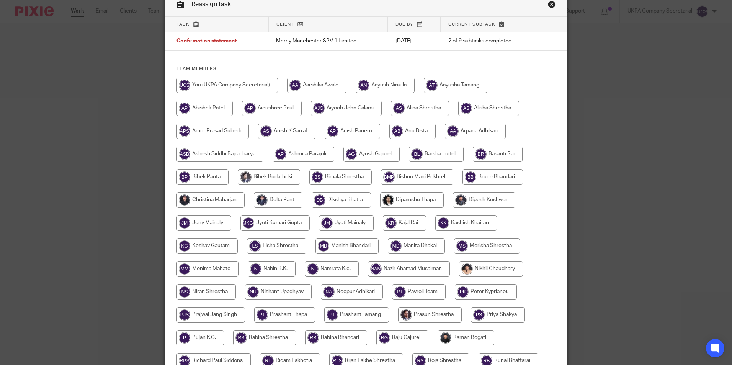
drag, startPoint x: 548, startPoint y: 4, endPoint x: 573, endPoint y: 26, distance: 33.4
click at [549, 4] on link "Close this dialog window" at bounding box center [552, 5] width 8 height 10
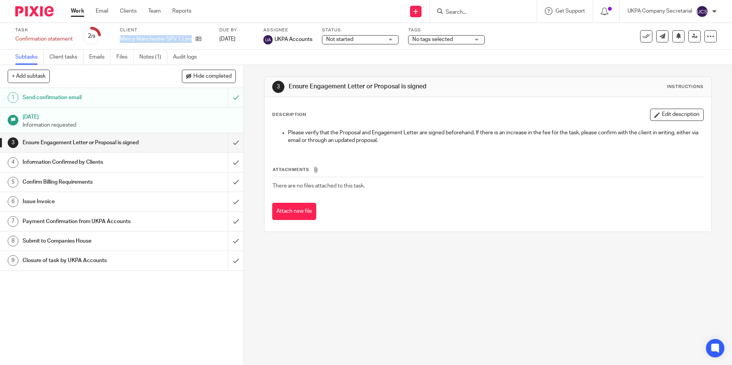
drag, startPoint x: 119, startPoint y: 38, endPoint x: 212, endPoint y: 34, distance: 93.5
click at [212, 34] on div "Task Confirmation statement Save Confirmation statement 2 /9 Client Mercy Manch…" at bounding box center [307, 36] width 585 height 18
copy div "Mercy Manchester SPV 1 Limited"
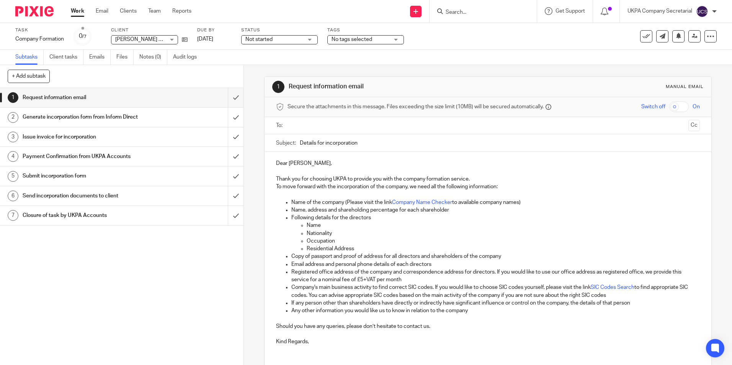
click at [594, 310] on p "Any other information you would like us to know in relation to the company" at bounding box center [495, 311] width 408 height 8
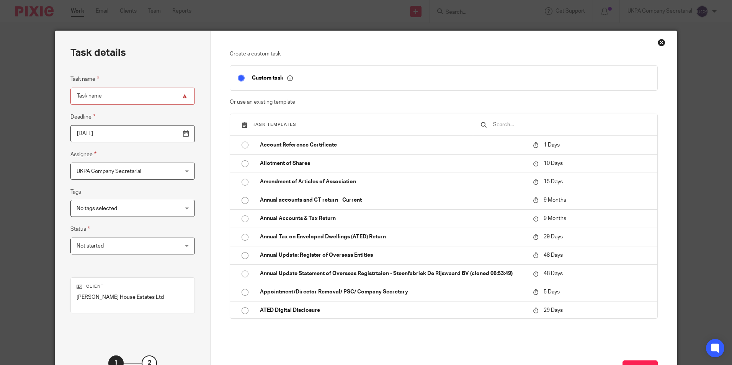
click at [658, 42] on div "Close this dialog window" at bounding box center [662, 43] width 8 height 8
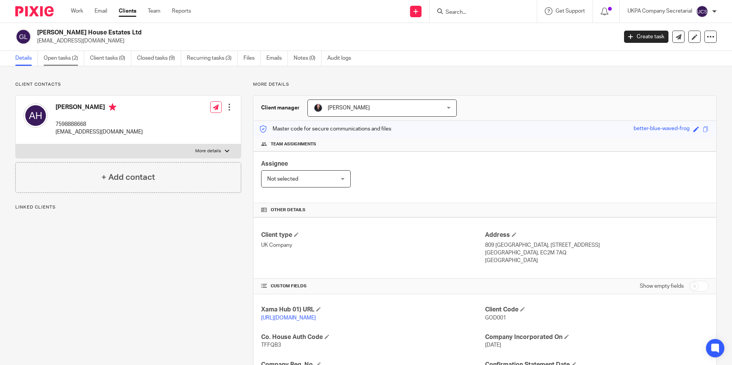
click at [59, 56] on link "Open tasks (2)" at bounding box center [64, 58] width 41 height 15
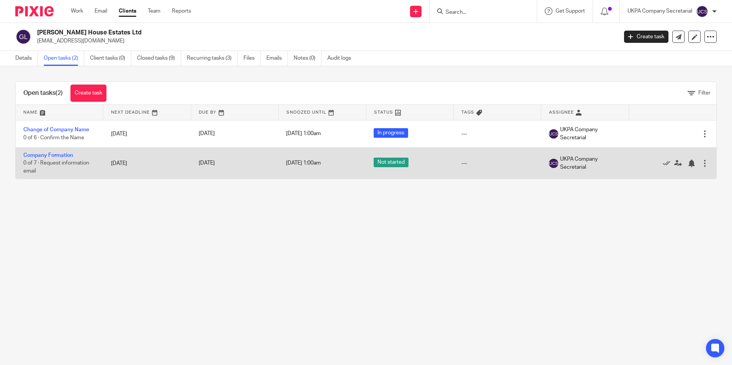
click at [701, 162] on div at bounding box center [705, 164] width 8 height 8
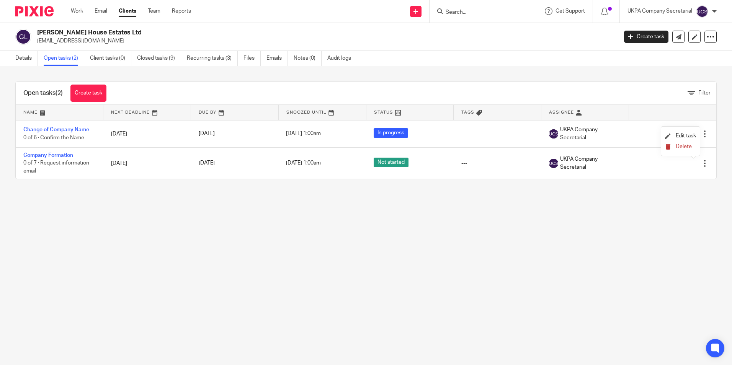
click at [671, 147] on button "Delete" at bounding box center [680, 147] width 31 height 6
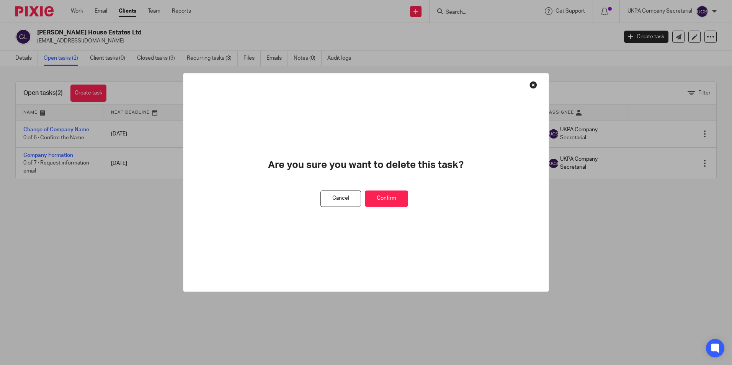
drag, startPoint x: 395, startPoint y: 196, endPoint x: 372, endPoint y: 208, distance: 26.4
click at [395, 196] on button "Confirm" at bounding box center [386, 199] width 43 height 16
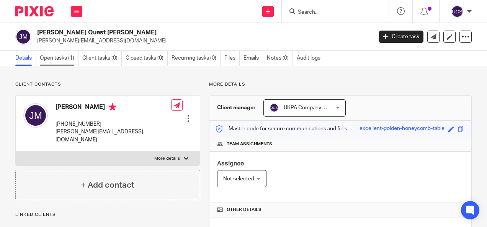
click at [70, 54] on link "Open tasks (1)" at bounding box center [59, 58] width 39 height 15
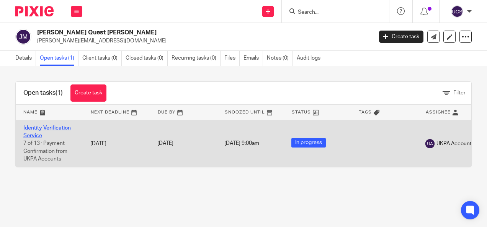
click at [49, 126] on link "Identity Verification Service" at bounding box center [46, 132] width 47 height 13
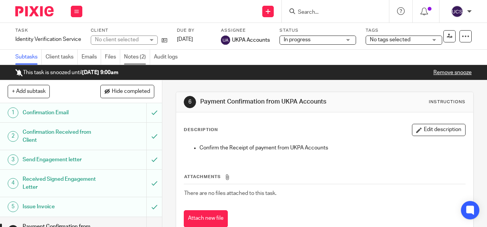
click at [126, 54] on link "Notes (2)" at bounding box center [137, 57] width 26 height 15
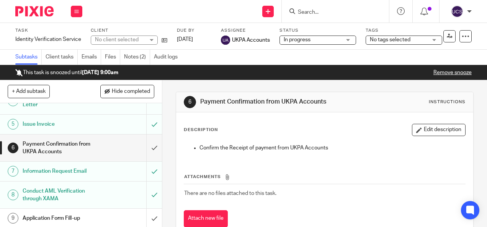
scroll to position [115, 0]
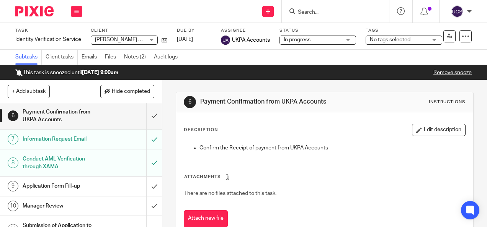
click at [302, 11] on input "Search" at bounding box center [331, 12] width 69 height 7
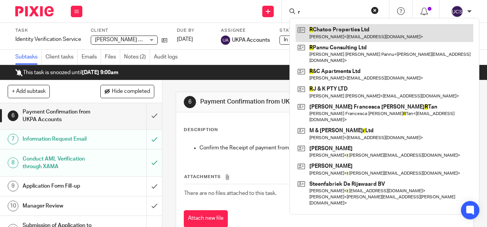
type input "r"
click at [319, 29] on link at bounding box center [385, 33] width 178 height 18
click at [335, 29] on link at bounding box center [385, 33] width 178 height 18
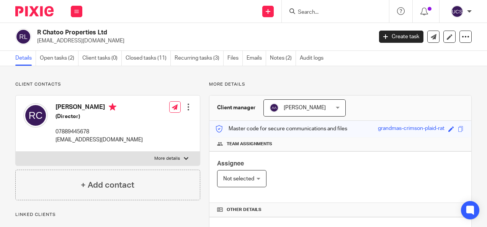
click at [59, 54] on link "Open tasks (2)" at bounding box center [59, 58] width 39 height 15
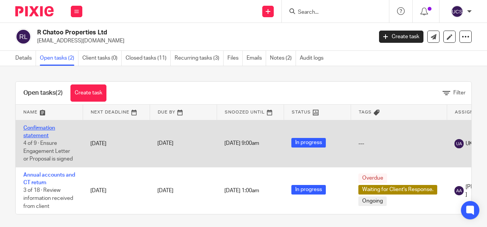
click at [36, 127] on link "Confirmation statement" at bounding box center [39, 132] width 32 height 13
click at [27, 128] on link "Confirmation statement" at bounding box center [39, 132] width 32 height 13
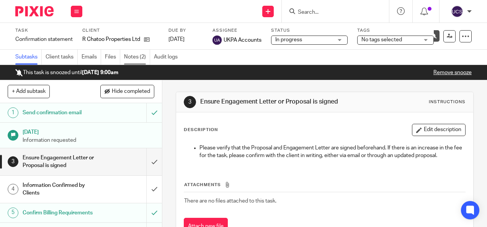
click at [138, 57] on link "Notes (2)" at bounding box center [137, 57] width 26 height 15
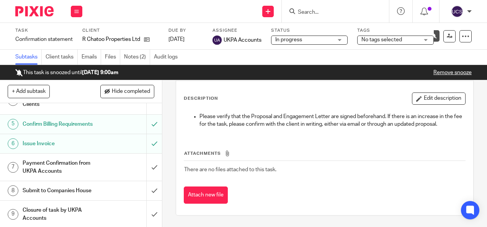
scroll to position [12, 0]
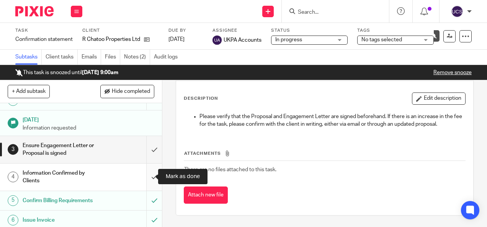
click at [148, 172] on input "submit" at bounding box center [81, 177] width 162 height 27
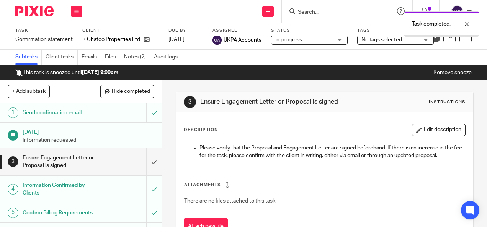
scroll to position [77, 0]
click at [341, 9] on input "Search" at bounding box center [331, 12] width 69 height 7
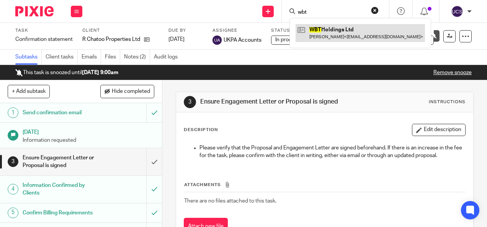
type input "wbt"
click at [328, 27] on link at bounding box center [360, 33] width 129 height 18
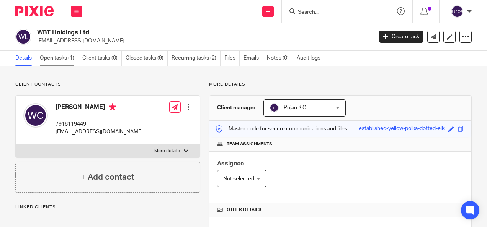
click at [51, 59] on link "Open tasks (1)" at bounding box center [59, 58] width 39 height 15
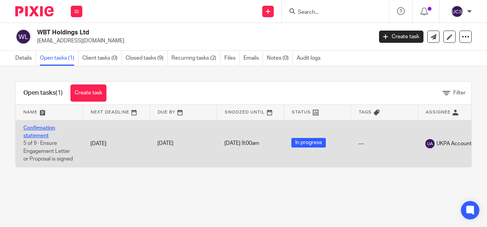
click at [40, 129] on link "Confirmation statement" at bounding box center [39, 132] width 32 height 13
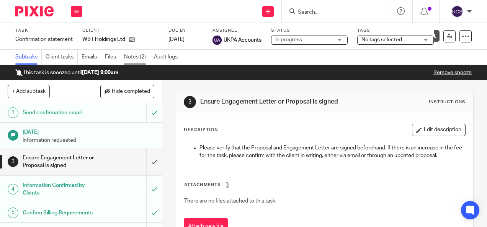
click at [140, 57] on link "Notes (2)" at bounding box center [137, 57] width 26 height 15
click at [308, 15] on input "Search" at bounding box center [331, 12] width 69 height 7
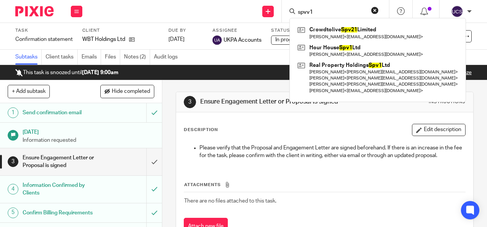
click at [306, 12] on input "spvv1" at bounding box center [331, 12] width 69 height 7
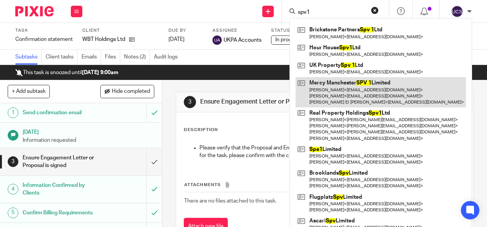
type input "spv1"
click at [338, 80] on link at bounding box center [381, 92] width 170 height 30
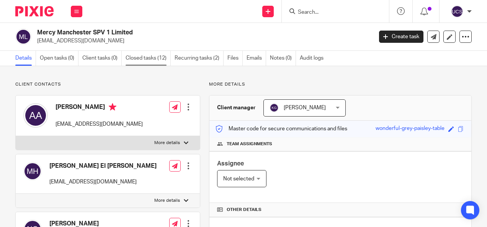
click at [136, 57] on link "Closed tasks (12)" at bounding box center [148, 58] width 45 height 15
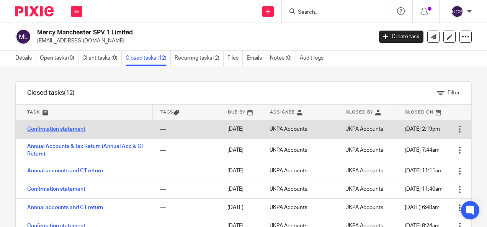
click at [60, 127] on link "Confirmation statement" at bounding box center [56, 129] width 58 height 5
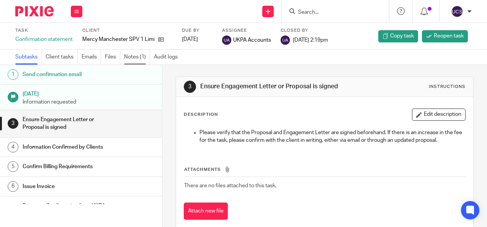
click at [131, 59] on link "Notes (1)" at bounding box center [137, 57] width 26 height 15
